Goal: Task Accomplishment & Management: Manage account settings

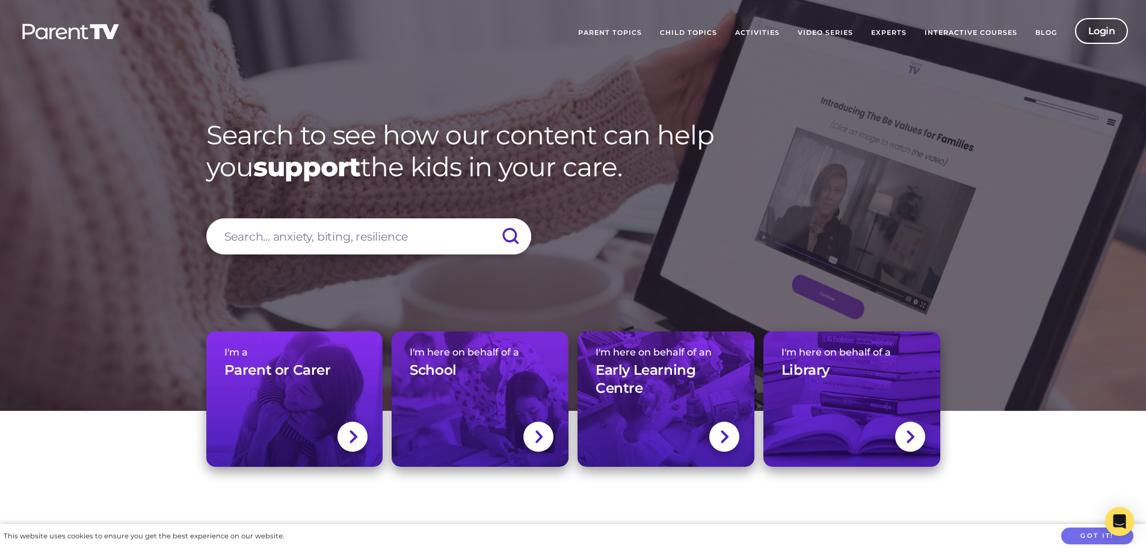
click at [1119, 36] on link "Login" at bounding box center [1102, 31] width 54 height 26
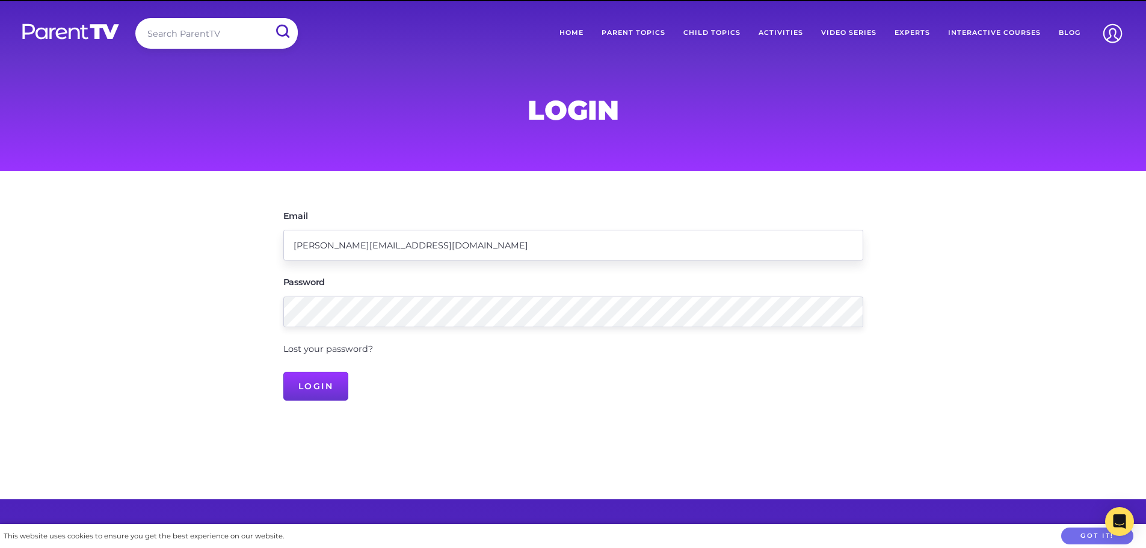
drag, startPoint x: 0, startPoint y: 0, endPoint x: 484, endPoint y: 251, distance: 545.6
click at [485, 251] on input "[PERSON_NAME][EMAIL_ADDRESS][DOMAIN_NAME]" at bounding box center [573, 245] width 580 height 31
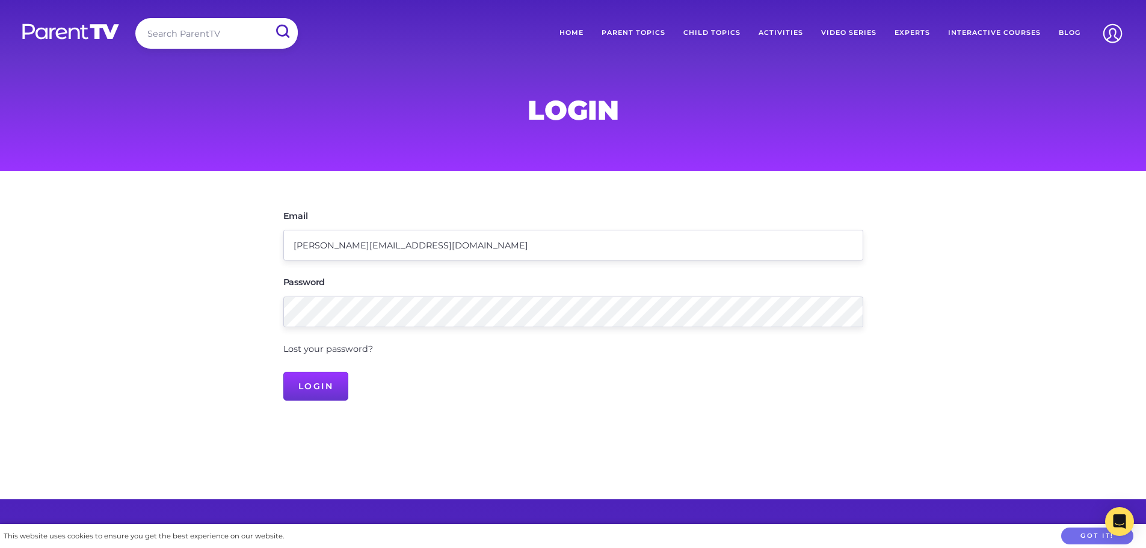
drag, startPoint x: 386, startPoint y: 253, endPoint x: 138, endPoint y: 258, distance: 248.0
click at [139, 257] on main "Email [PERSON_NAME][EMAIL_ADDRESS][DOMAIN_NAME] Password Lost your password? Lo…" at bounding box center [573, 335] width 1146 height 329
click at [286, 256] on input "[PERSON_NAME][EMAIL_ADDRESS][DOMAIN_NAME]" at bounding box center [573, 245] width 580 height 31
drag, startPoint x: 323, startPoint y: 244, endPoint x: 125, endPoint y: 252, distance: 198.1
click at [121, 256] on main "Email [PERSON_NAME][EMAIL_ADDRESS][DOMAIN_NAME] Password Lost your password? Lo…" at bounding box center [573, 335] width 1146 height 329
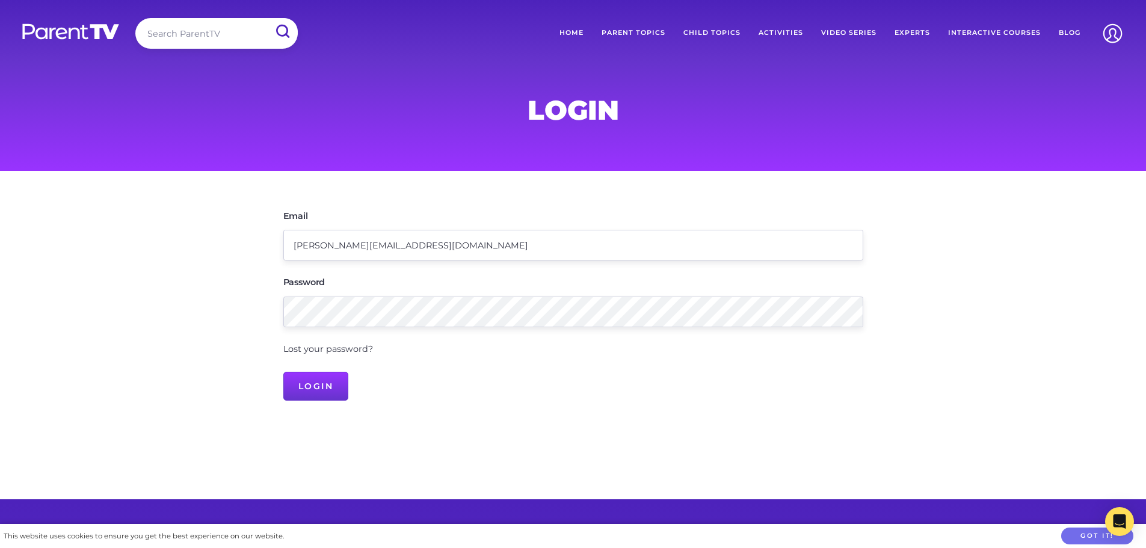
type input "[PERSON_NAME][EMAIL_ADDRESS][DOMAIN_NAME]"
click at [114, 320] on main "Email [PERSON_NAME][EMAIL_ADDRESS][DOMAIN_NAME] Password Lost your password? Lo…" at bounding box center [573, 335] width 1146 height 329
click at [283, 372] on input "Login" at bounding box center [316, 386] width 66 height 29
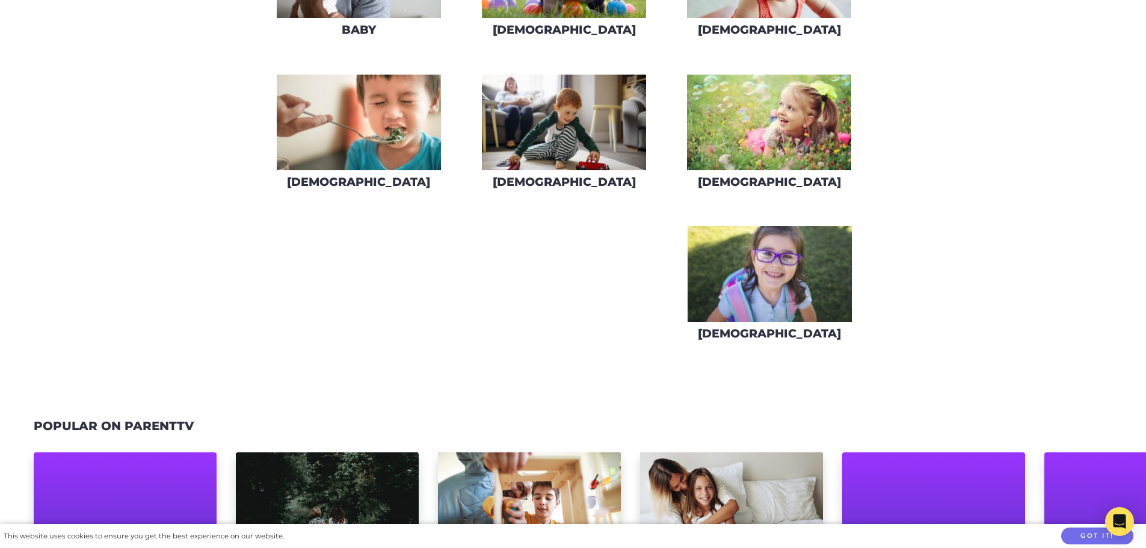
scroll to position [301, 0]
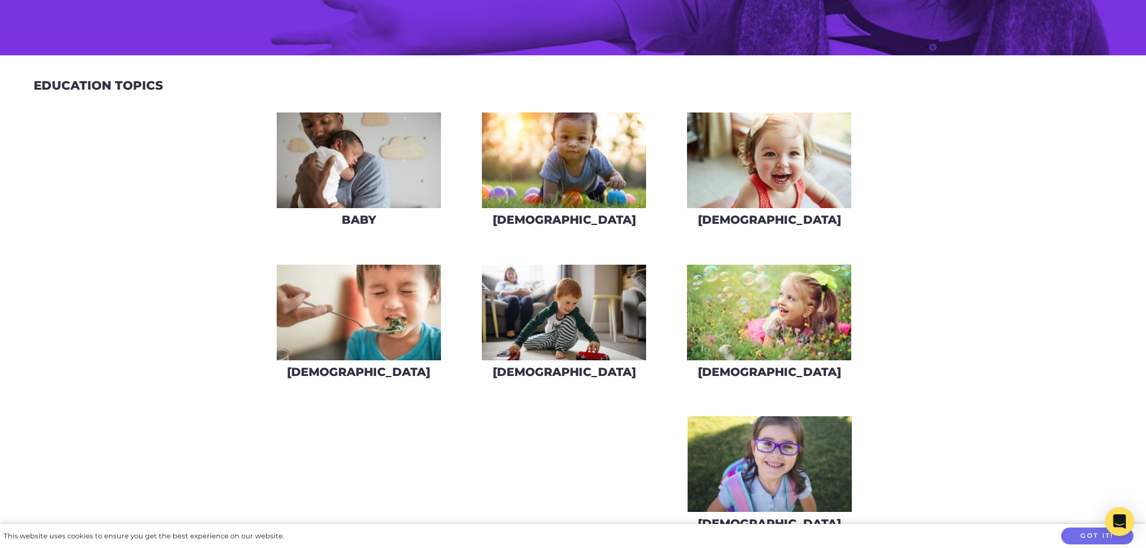
click at [564, 335] on img at bounding box center [564, 313] width 164 height 96
